Goal: Task Accomplishment & Management: Complete application form

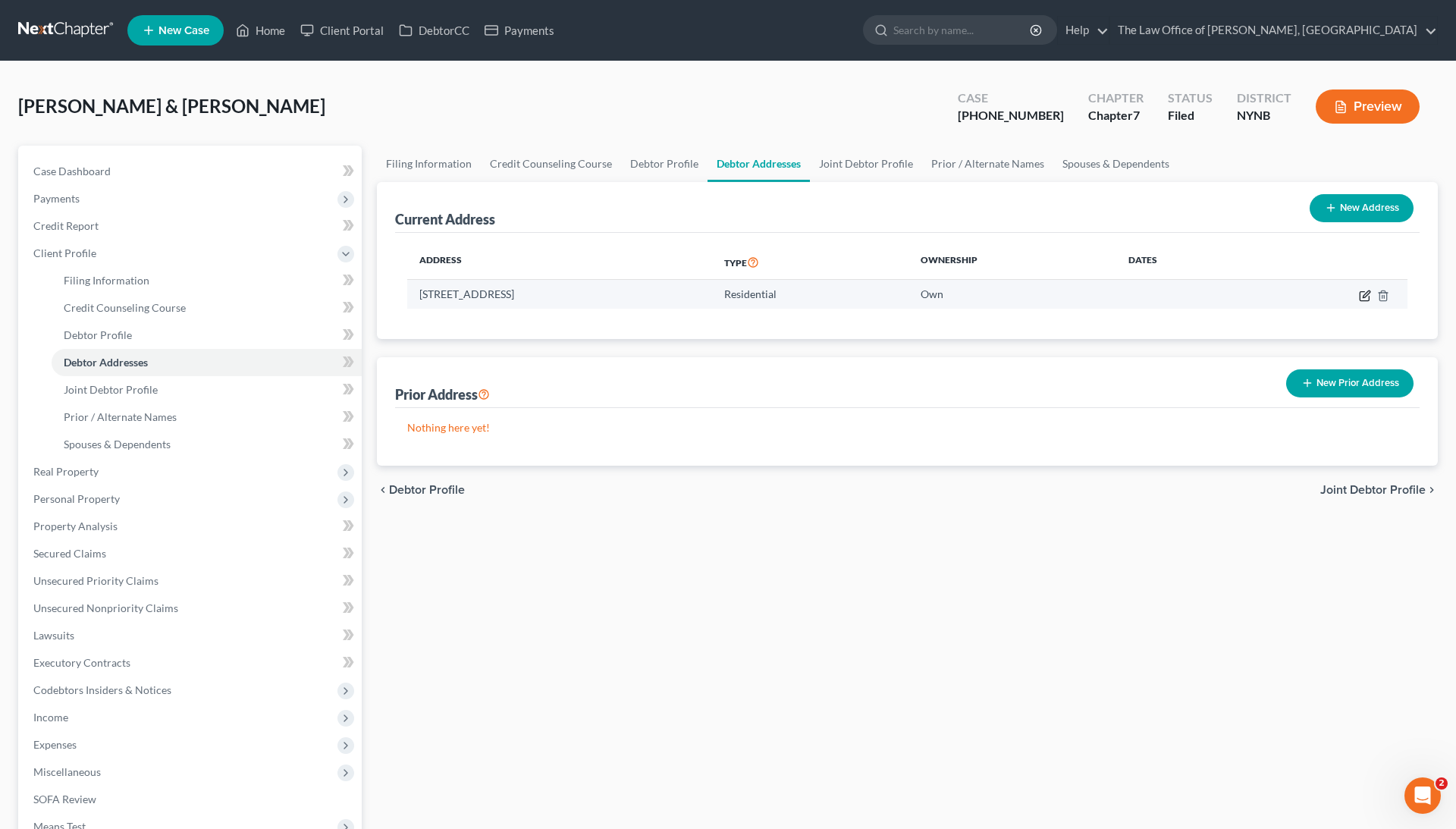
click at [1365, 298] on icon "button" at bounding box center [1365, 296] width 12 height 12
select select "35"
select select "0"
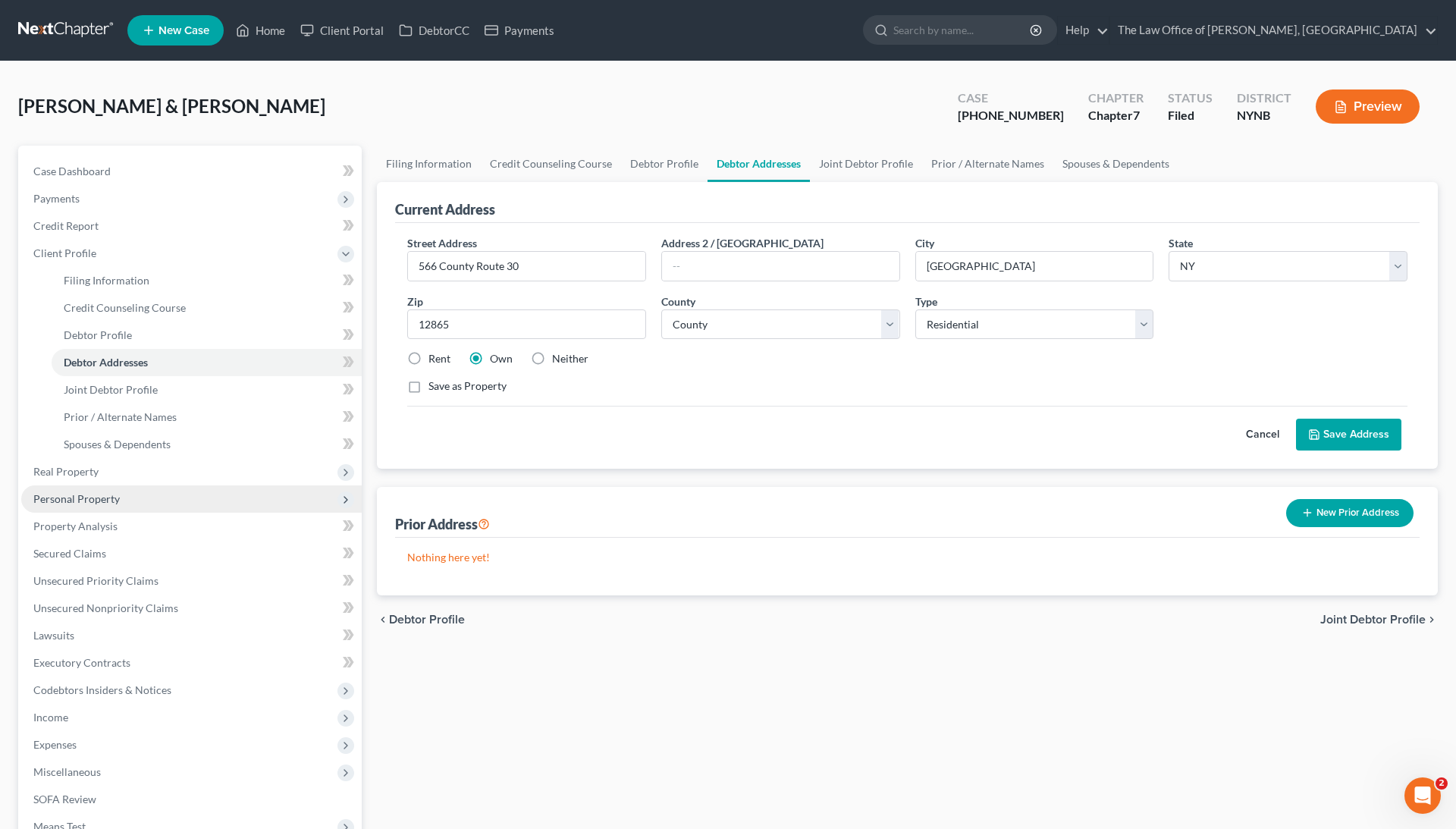
click at [155, 505] on span "Personal Property" at bounding box center [191, 499] width 341 height 27
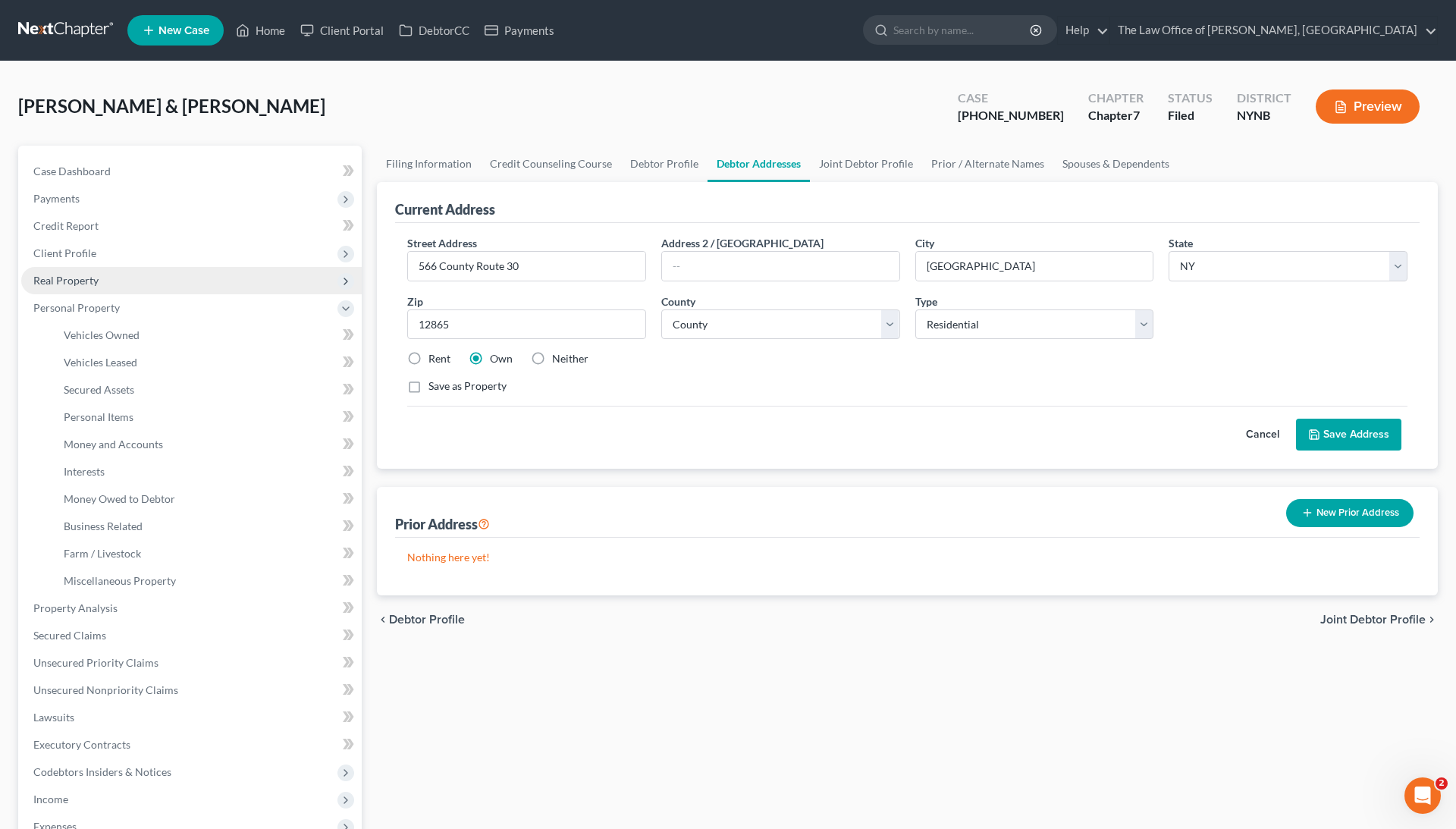
click at [215, 282] on span "Real Property" at bounding box center [191, 280] width 341 height 27
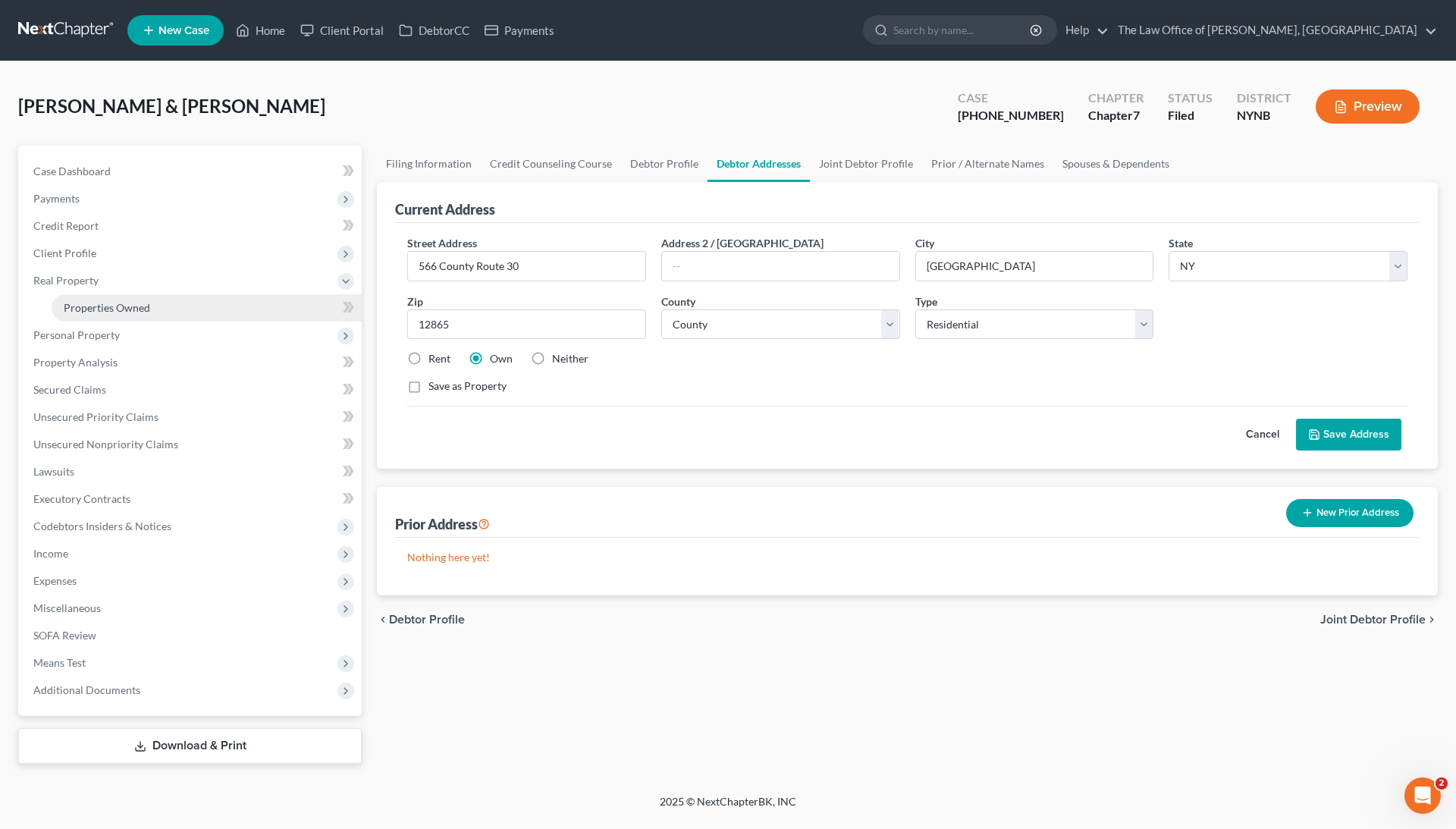
click at [200, 309] on link "Properties Owned" at bounding box center [206, 307] width 310 height 27
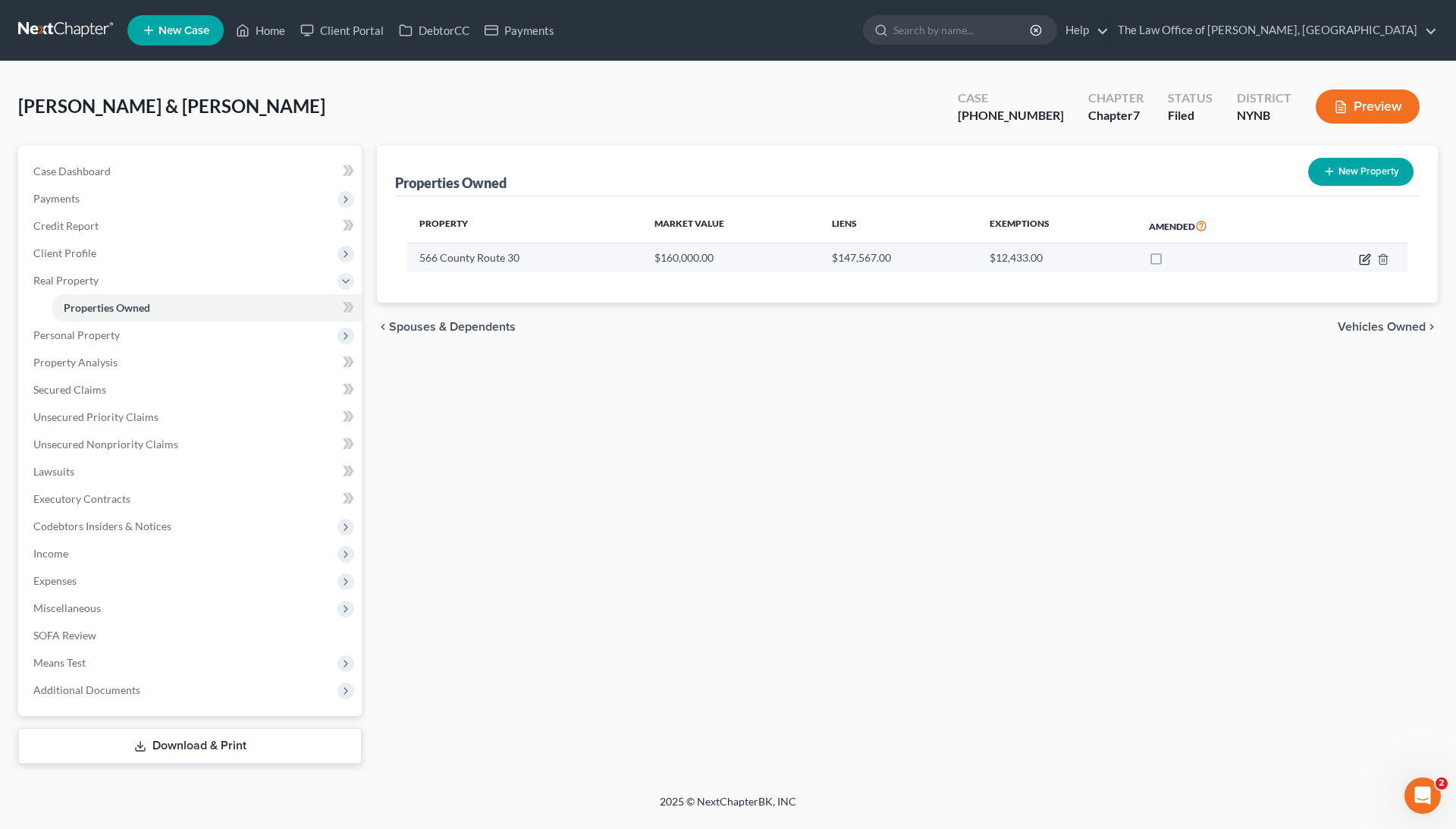
click at [1364, 256] on icon "button" at bounding box center [1365, 259] width 12 height 12
select select "35"
select select "57"
select select "2"
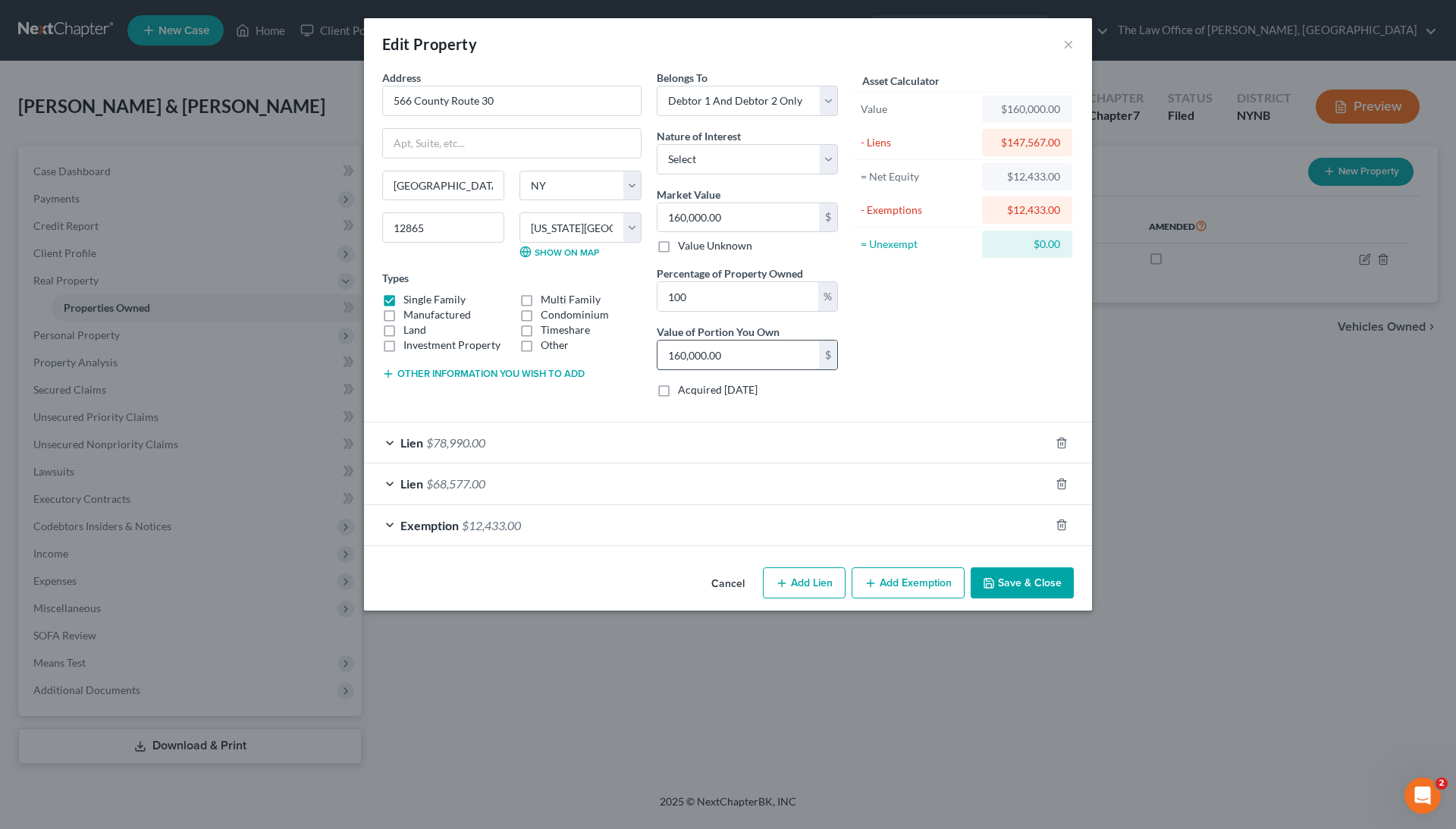
click at [713, 352] on input "160,000.00" at bounding box center [739, 355] width 162 height 29
click at [638, 441] on div "Lien $78,990.00" at bounding box center [707, 443] width 686 height 40
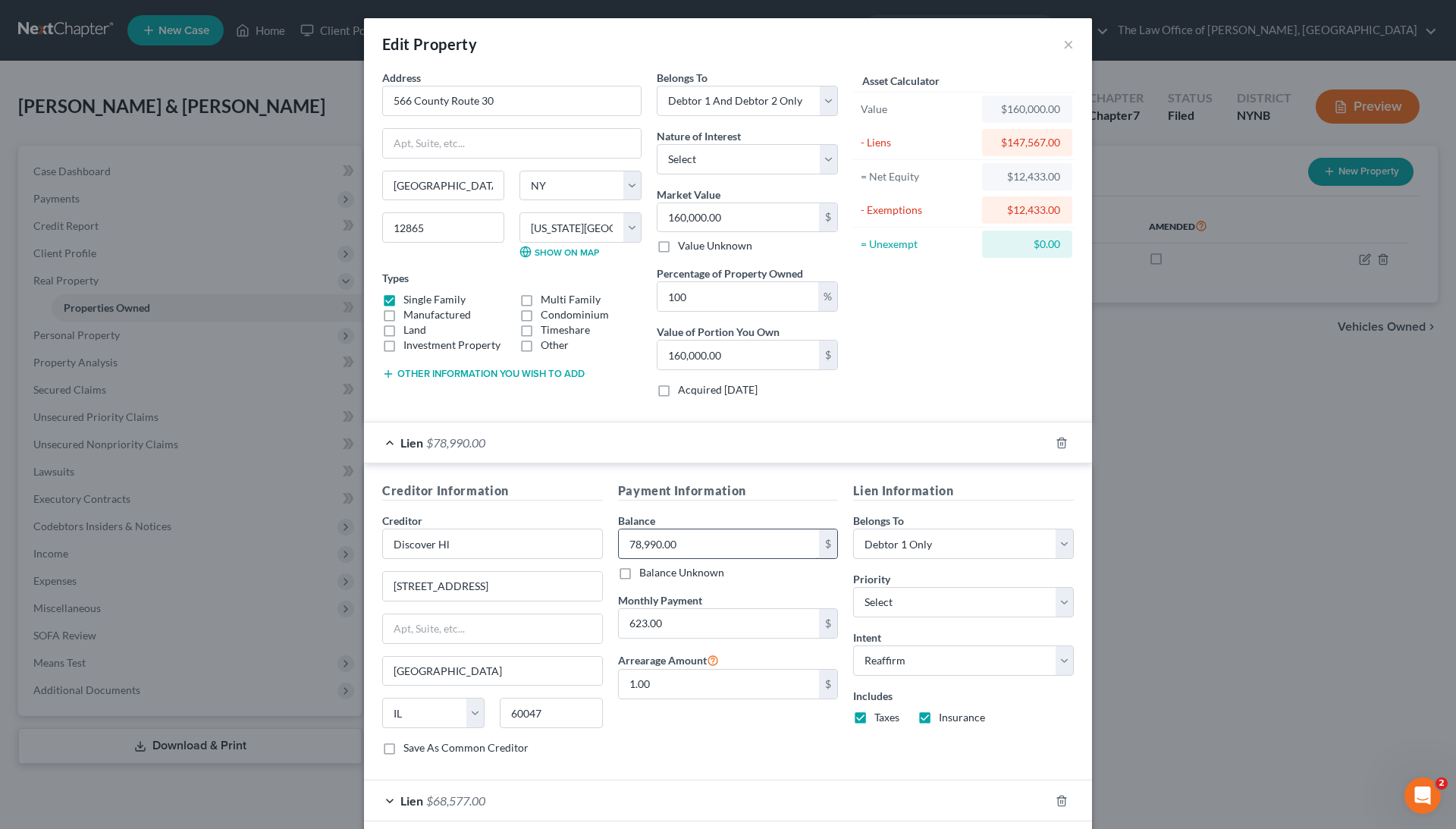
click at [667, 534] on input "78,990.00" at bounding box center [719, 544] width 201 height 29
click at [465, 542] on input "Discover Hl" at bounding box center [492, 544] width 220 height 31
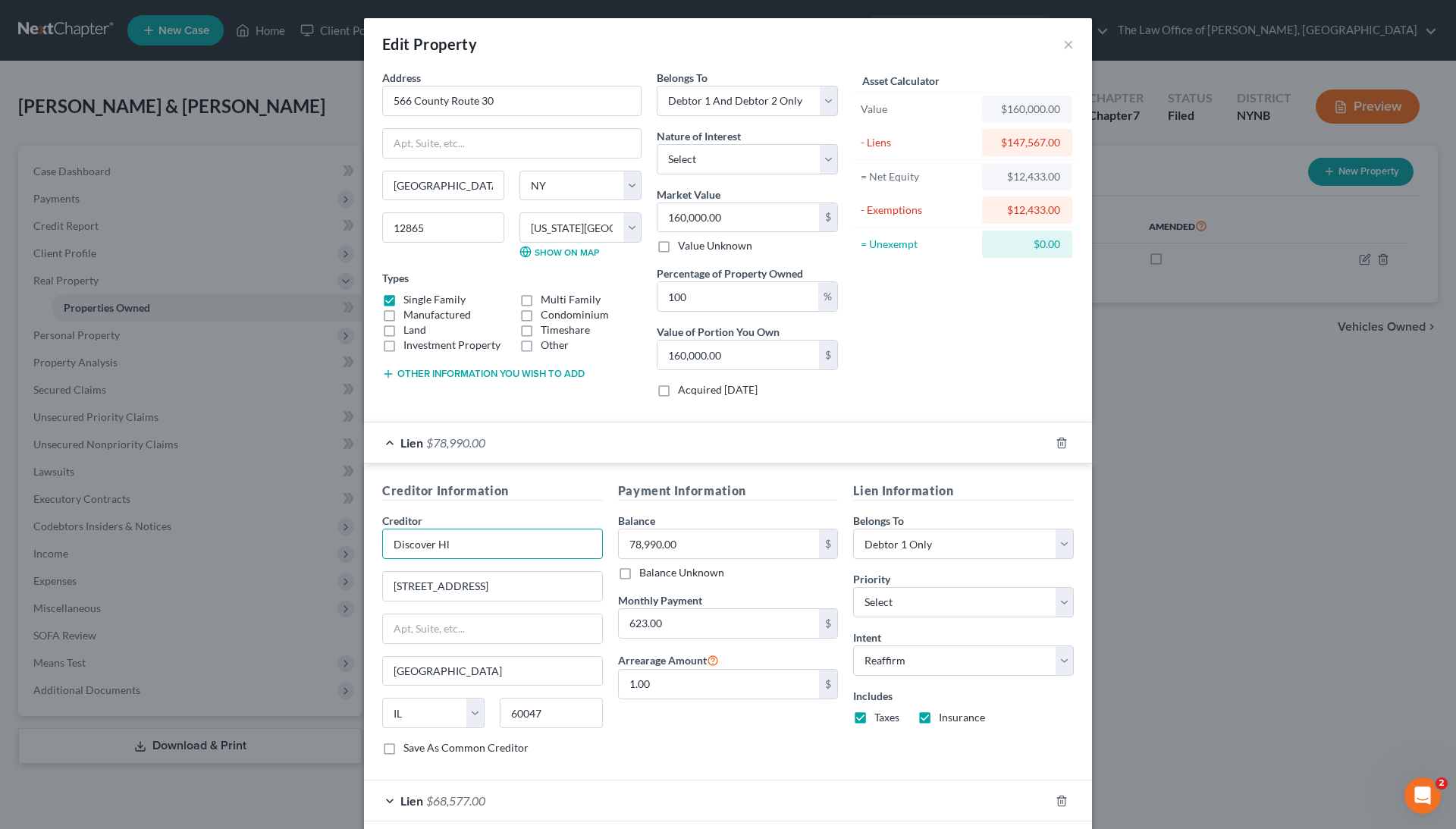
click at [465, 542] on input "Discover Hl" at bounding box center [492, 544] width 220 height 31
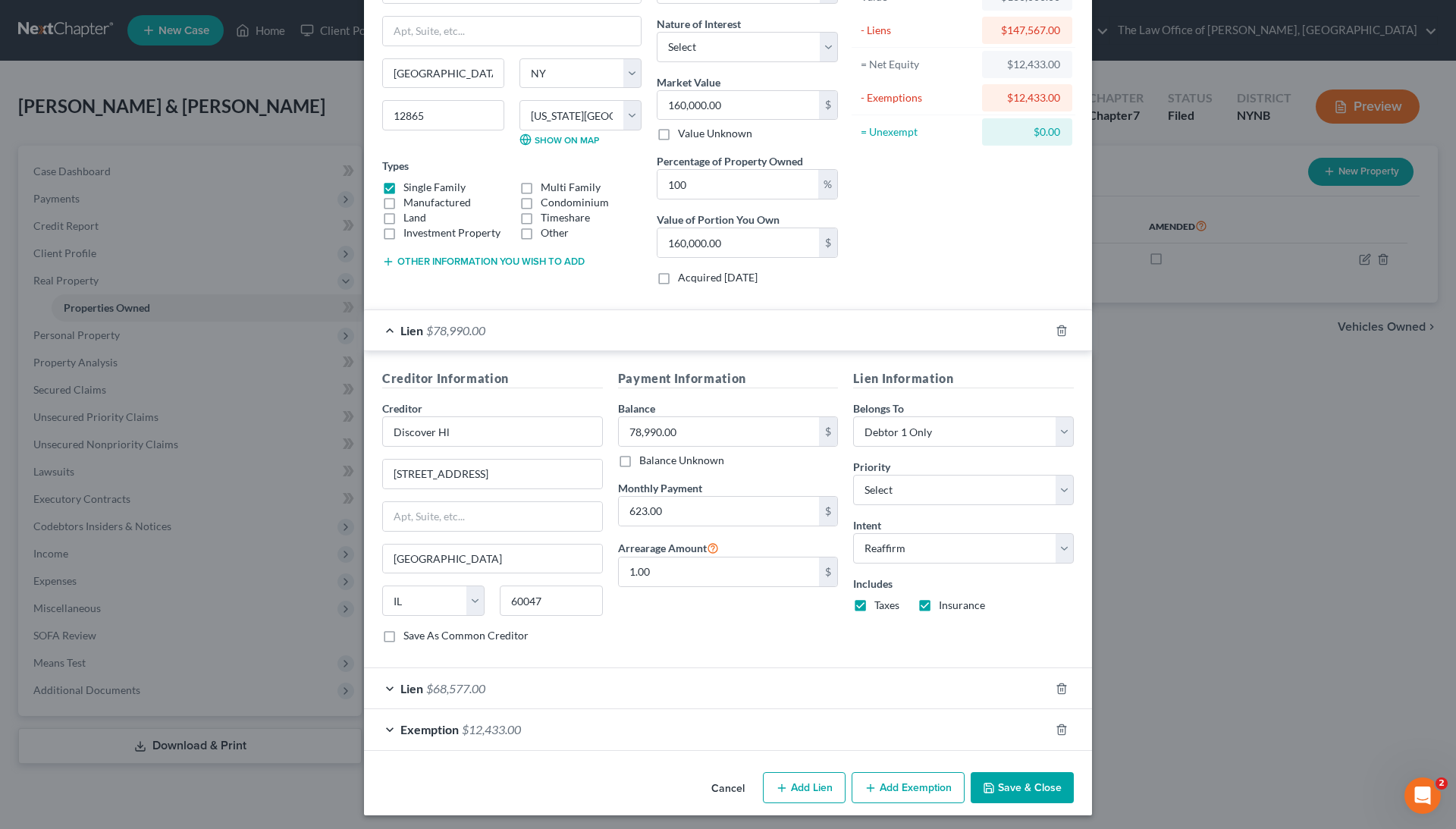
click at [696, 683] on div "Lien $68,577.00" at bounding box center [707, 688] width 686 height 40
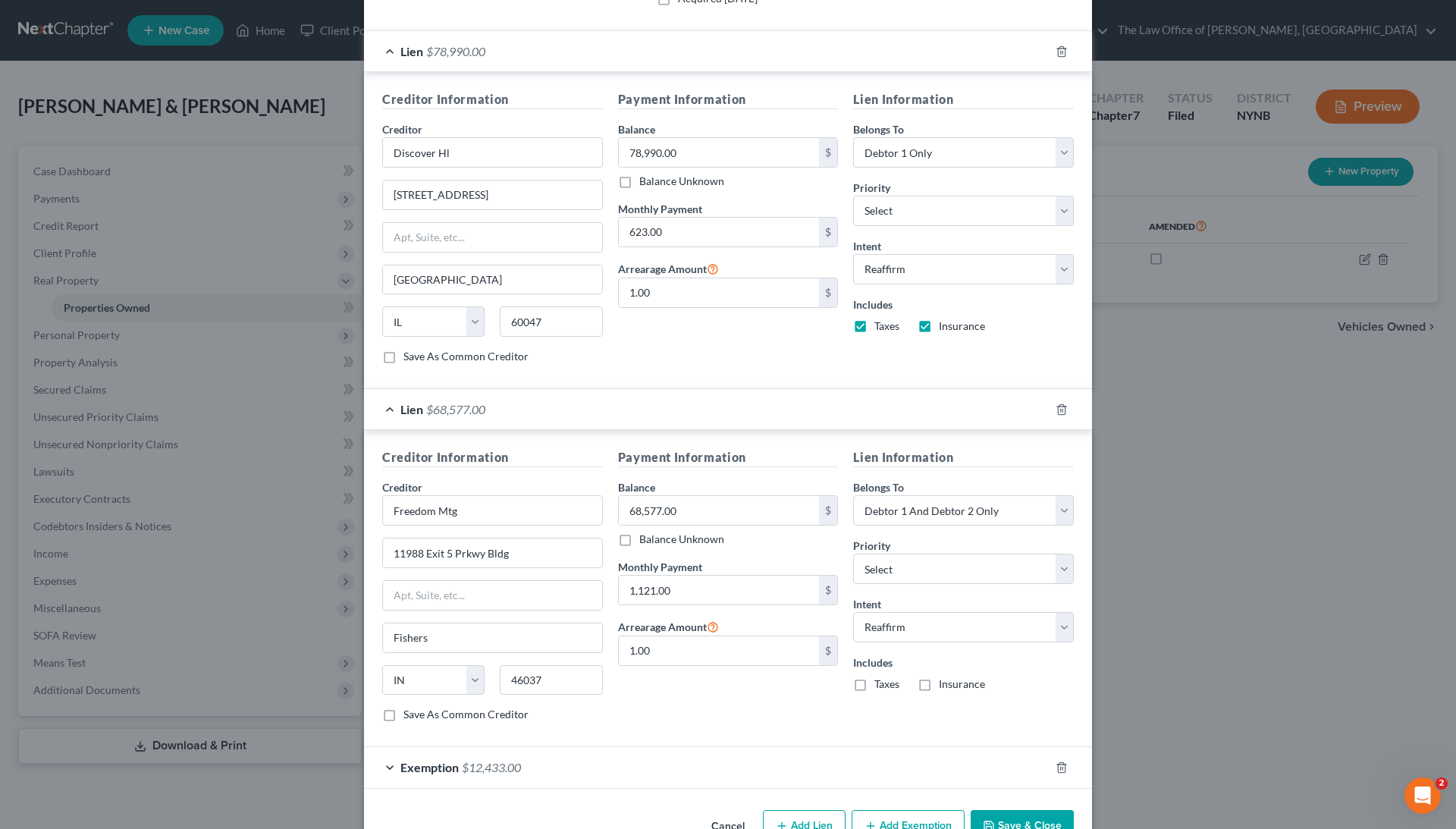
scroll to position [402, 0]
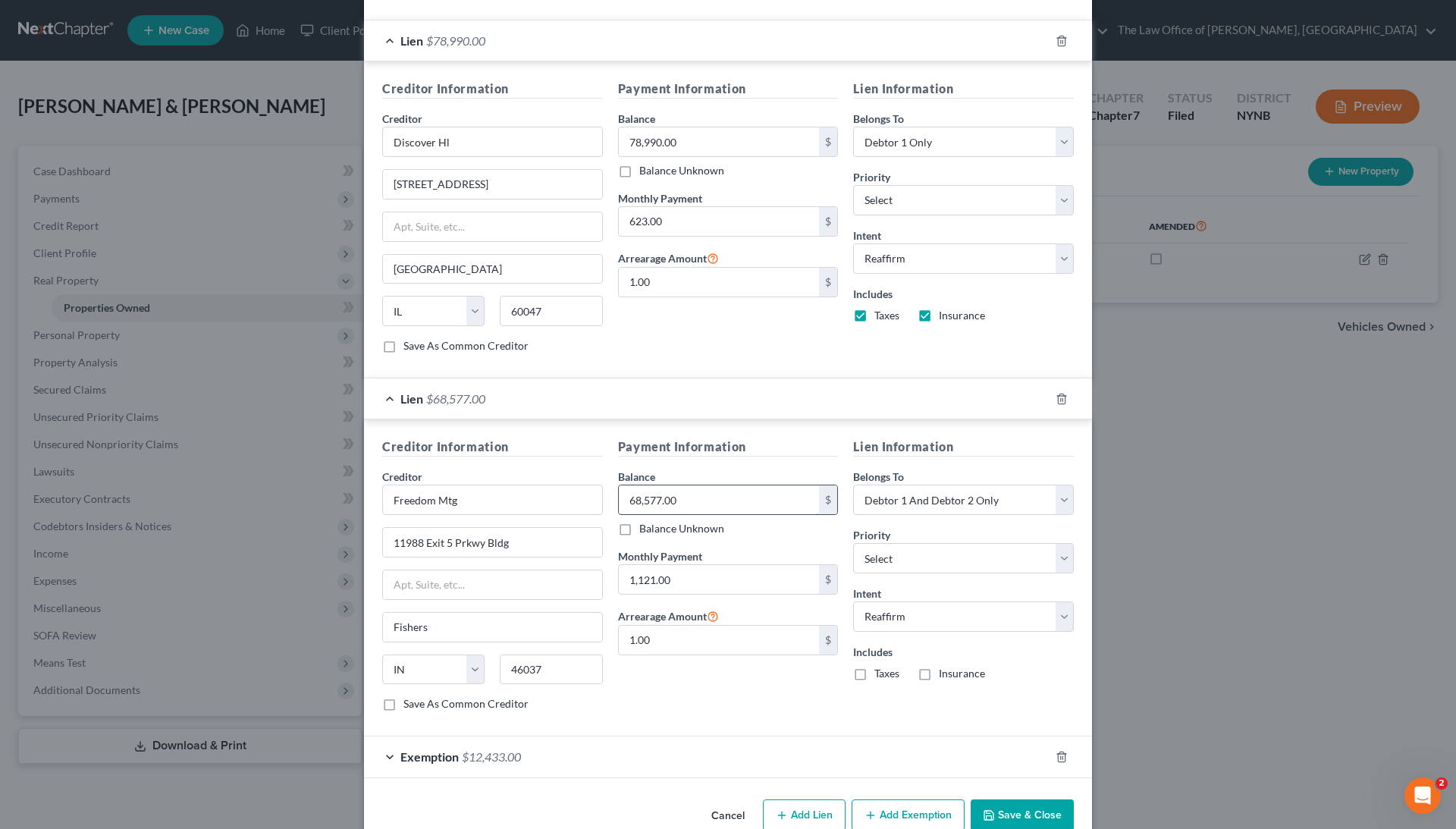
click at [670, 492] on input "68,577.00" at bounding box center [719, 500] width 201 height 29
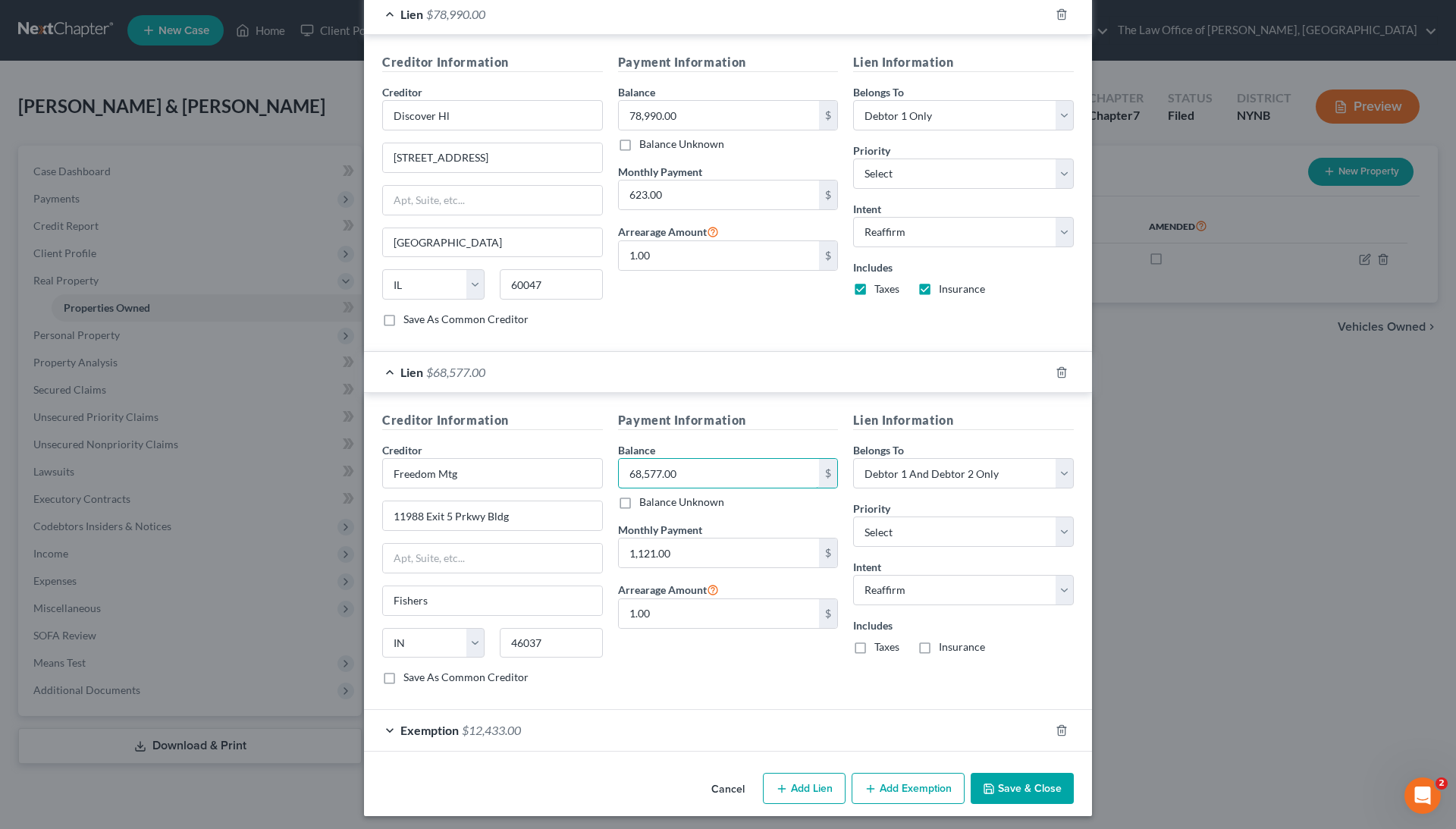
scroll to position [428, 0]
click at [580, 726] on div "Exemption $12,433.00" at bounding box center [707, 731] width 686 height 40
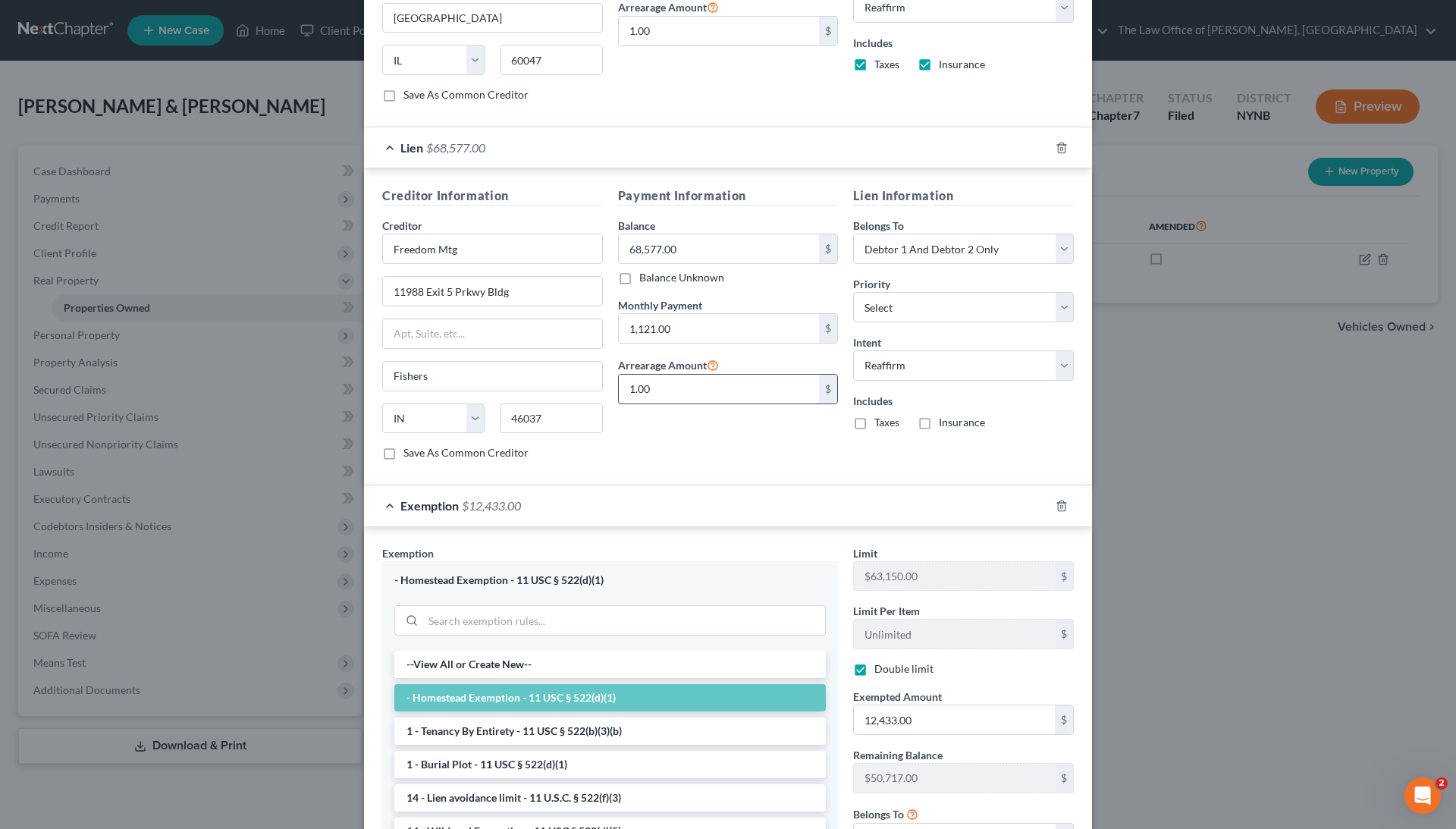
scroll to position [738, 0]
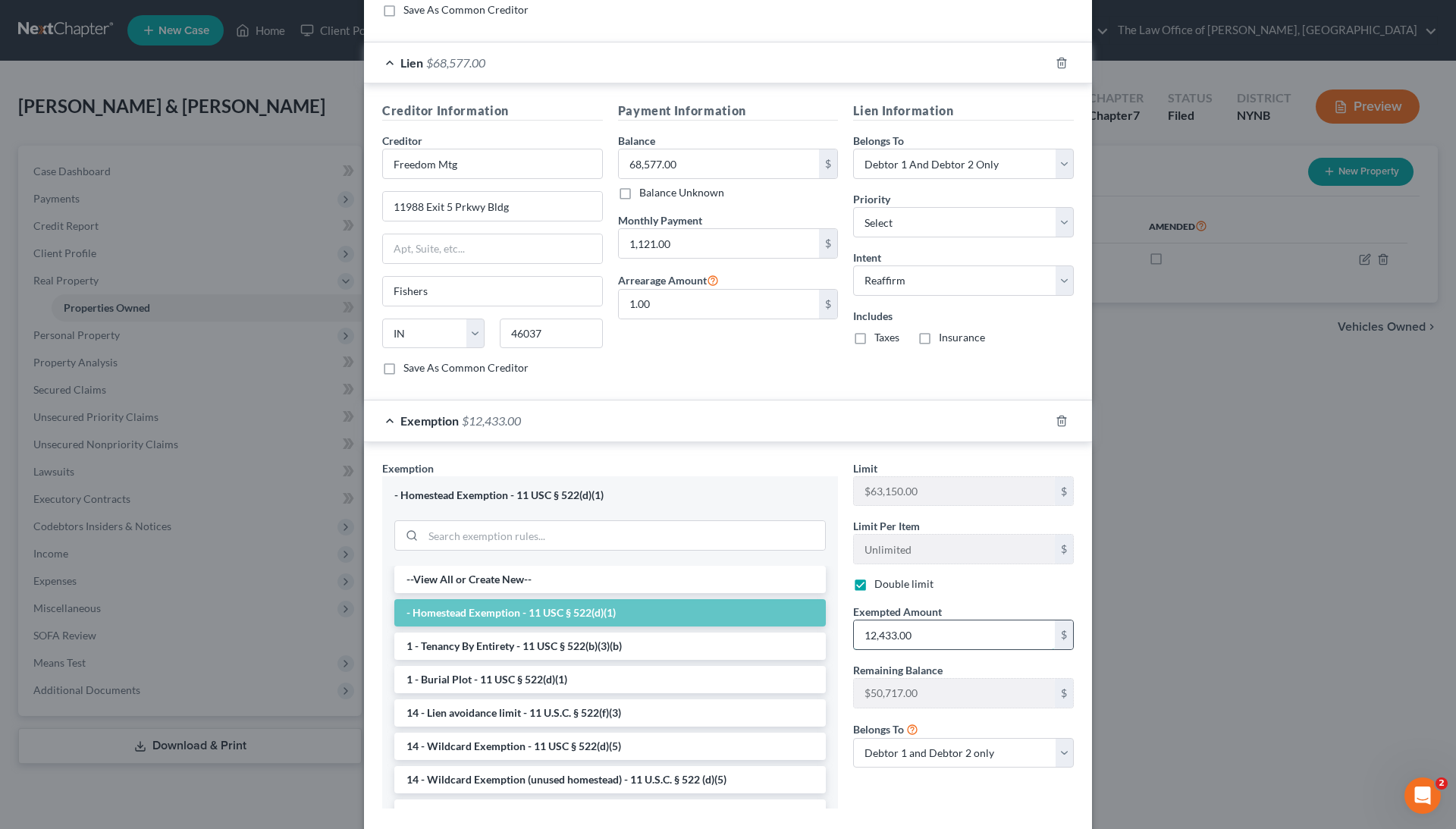
click at [890, 624] on input "12,433.00" at bounding box center [954, 634] width 201 height 29
click at [890, 625] on input "12,433.00" at bounding box center [954, 634] width 201 height 29
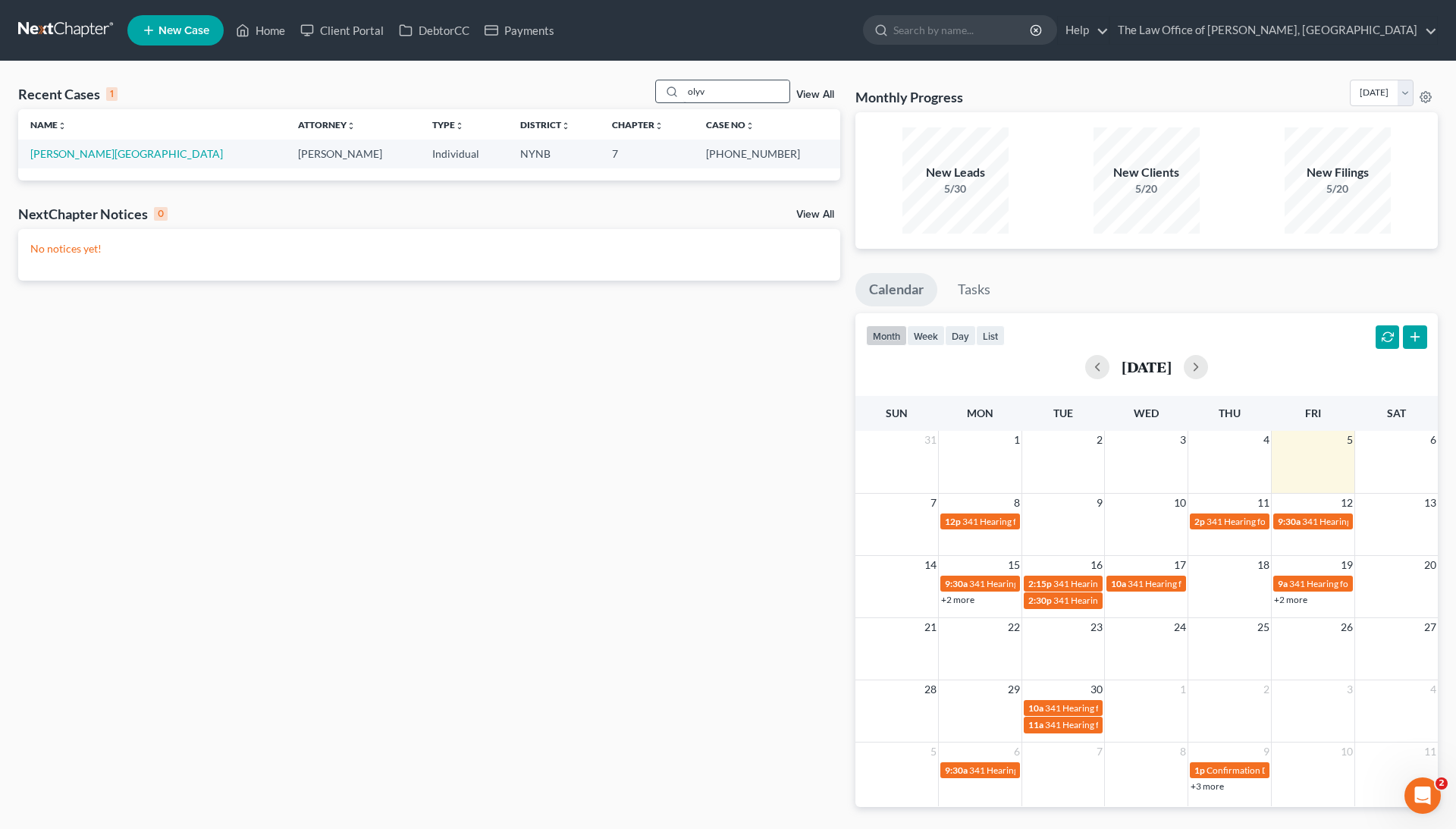
click at [701, 88] on input "olyv" at bounding box center [736, 91] width 106 height 22
type input "tucci"
click at [90, 148] on link "[PERSON_NAME] & [PERSON_NAME]" at bounding box center [121, 154] width 181 height 13
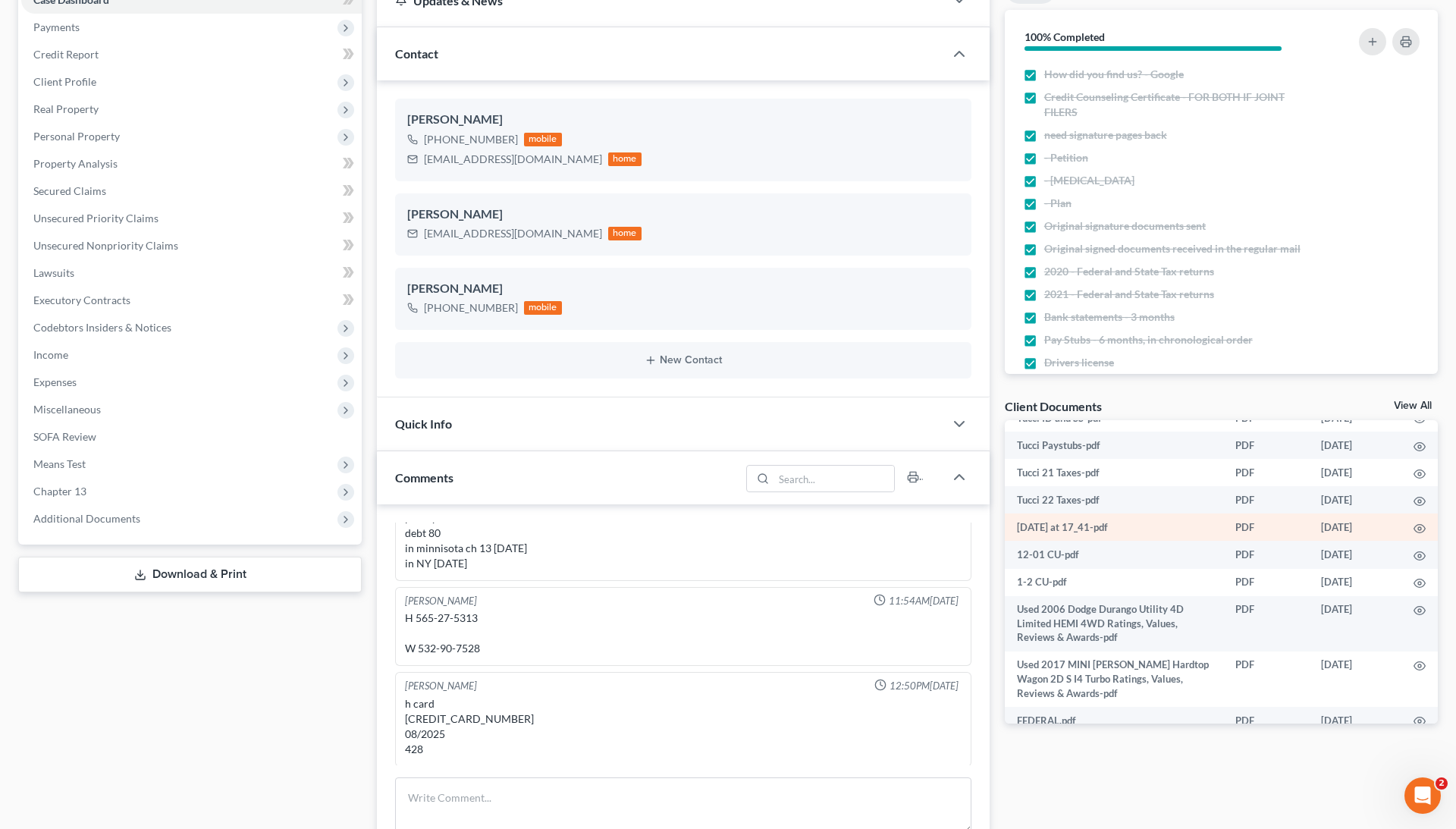
scroll to position [811, 0]
click at [1412, 406] on link "View All" at bounding box center [1412, 406] width 38 height 11
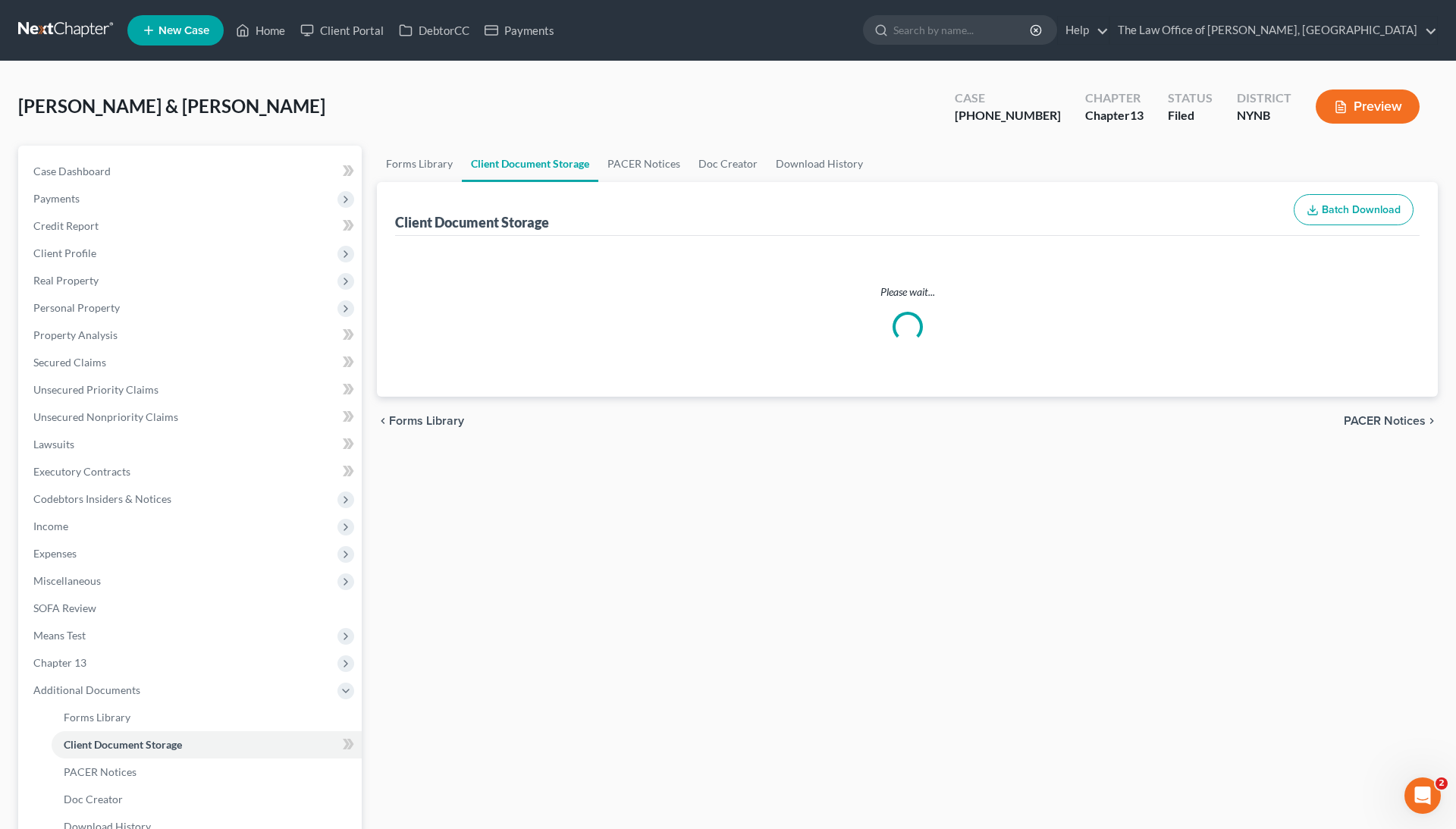
select select "1"
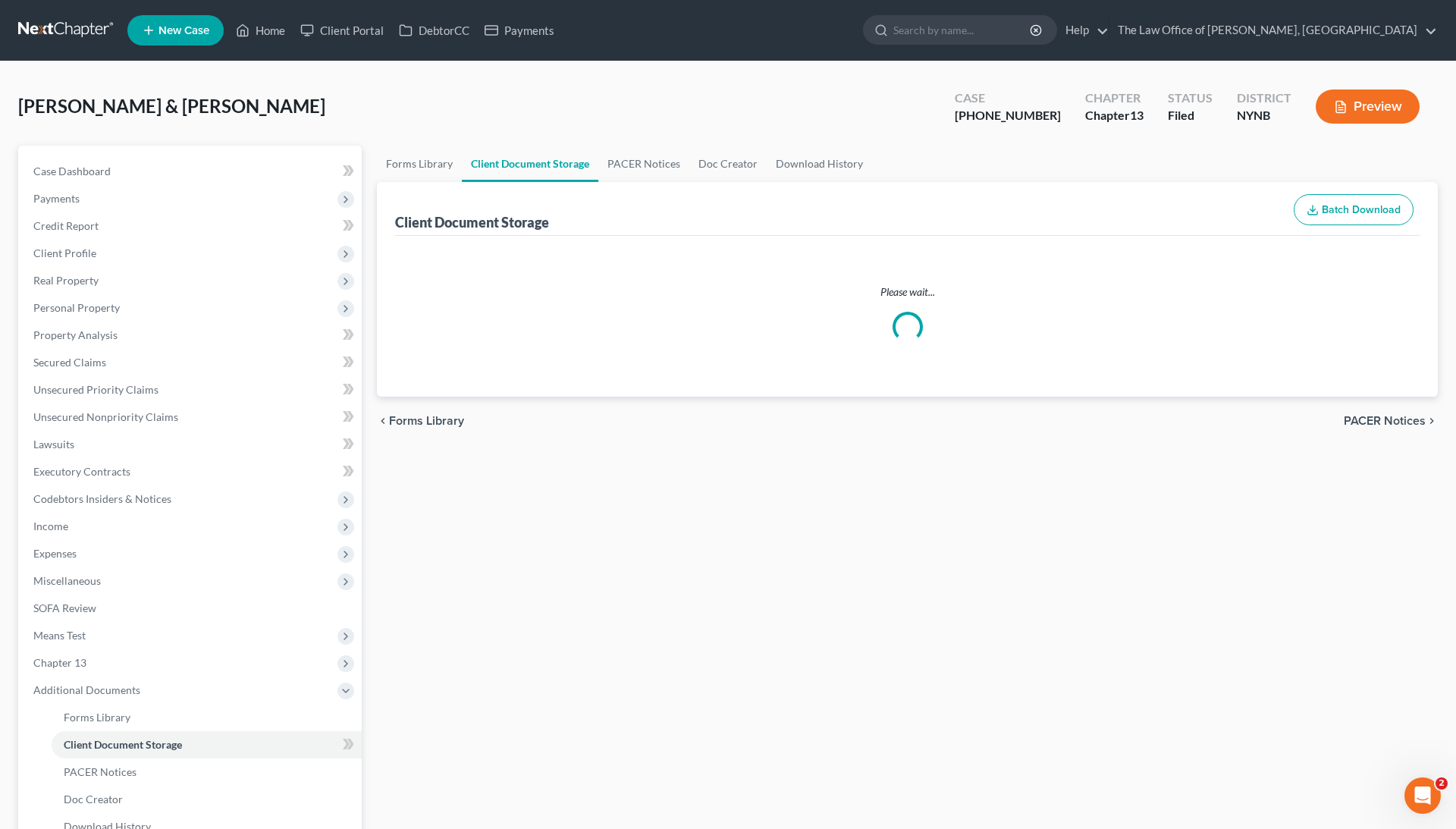
select select "1"
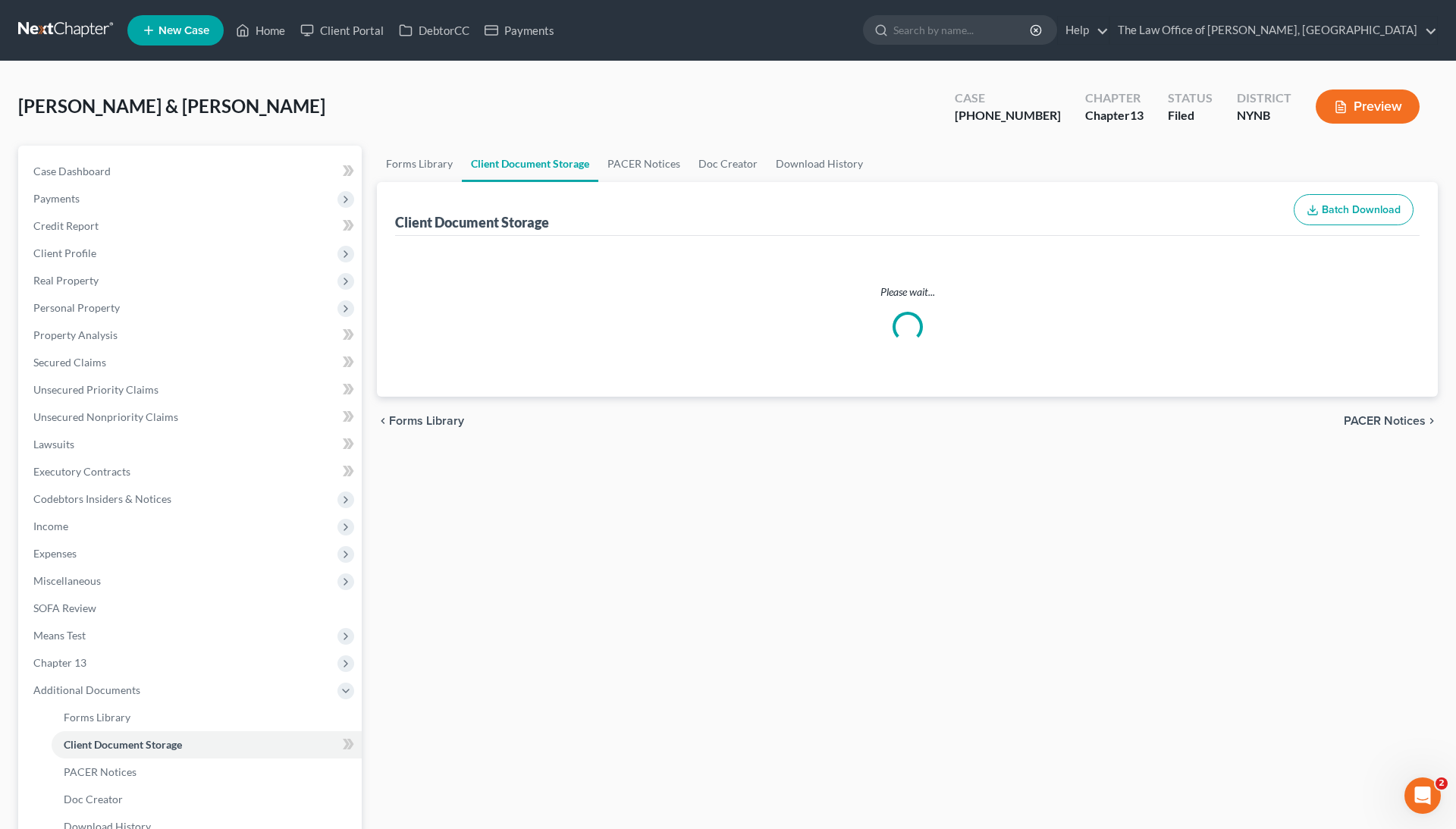
select select "1"
